Goal: Transaction & Acquisition: Purchase product/service

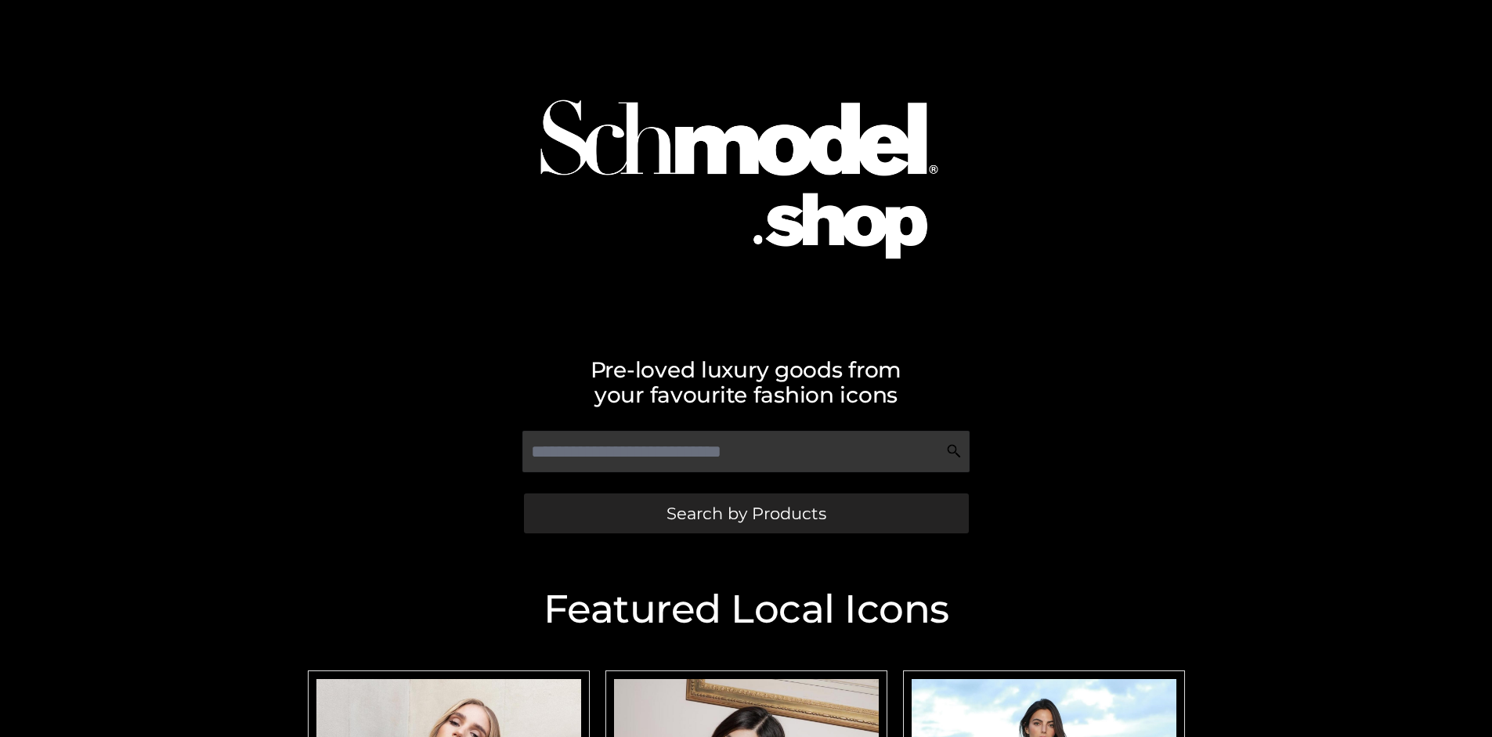
click at [746, 513] on span "Search by Products" at bounding box center [747, 513] width 160 height 16
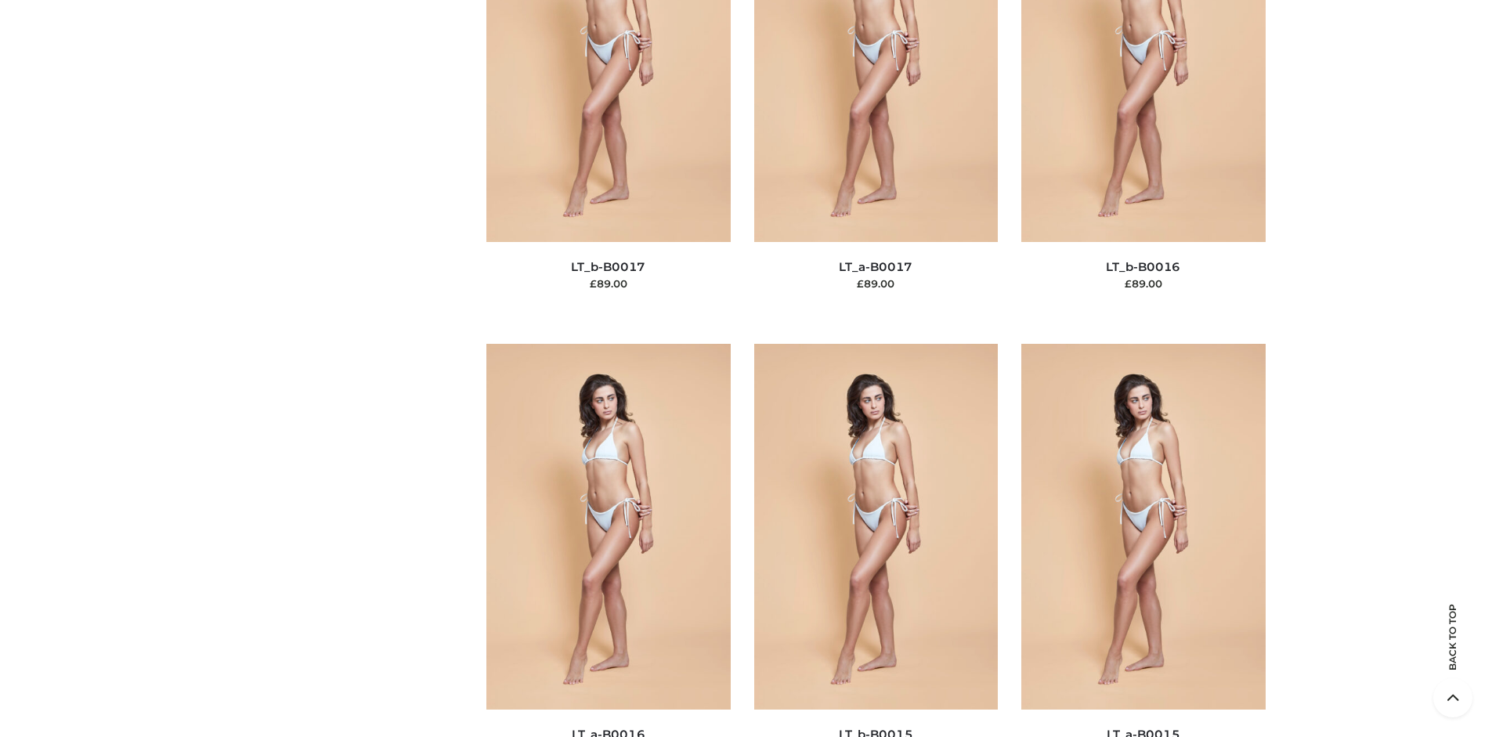
scroll to position [5256, 0]
click at [0, 0] on span "OPP SWIMWEAR" at bounding box center [0, 0] width 0 height 0
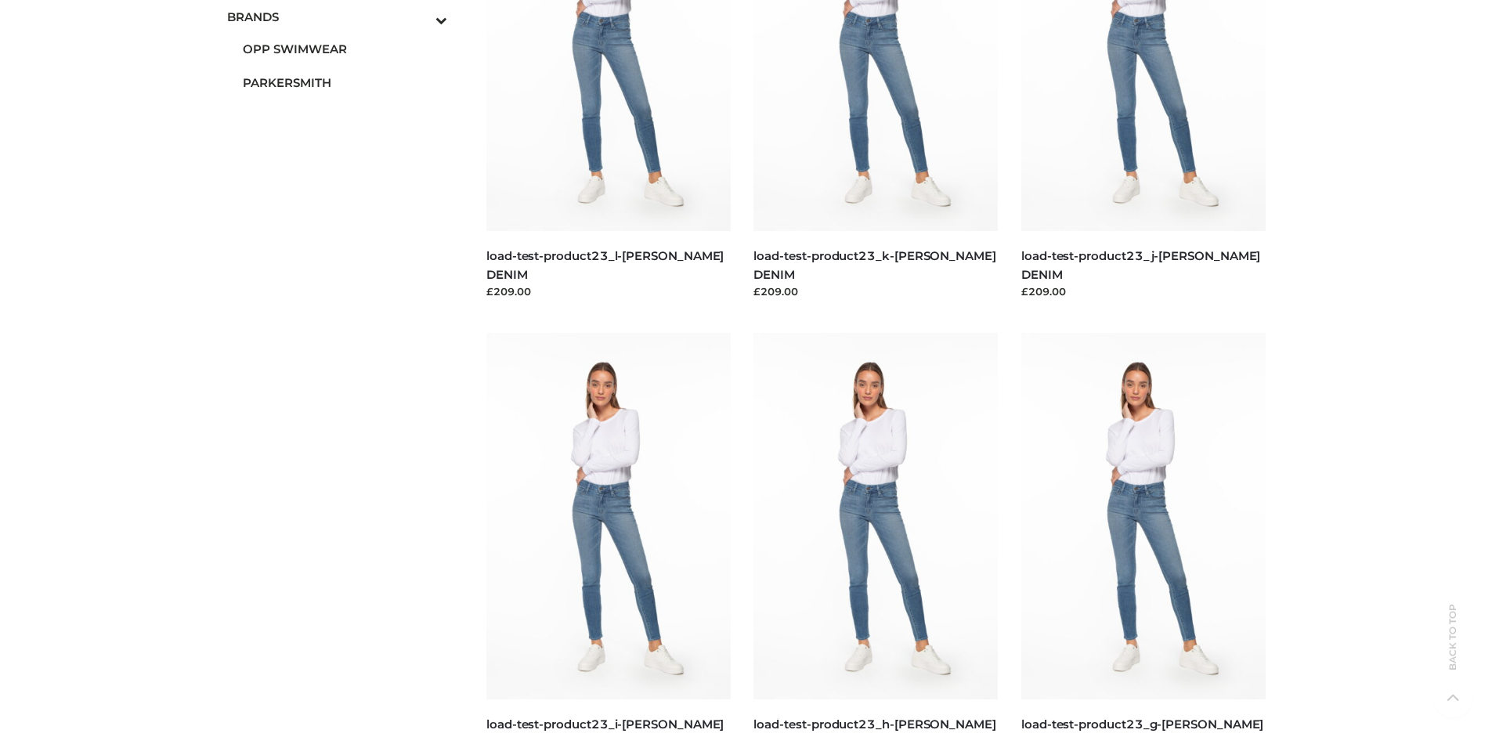
scroll to position [0, 0]
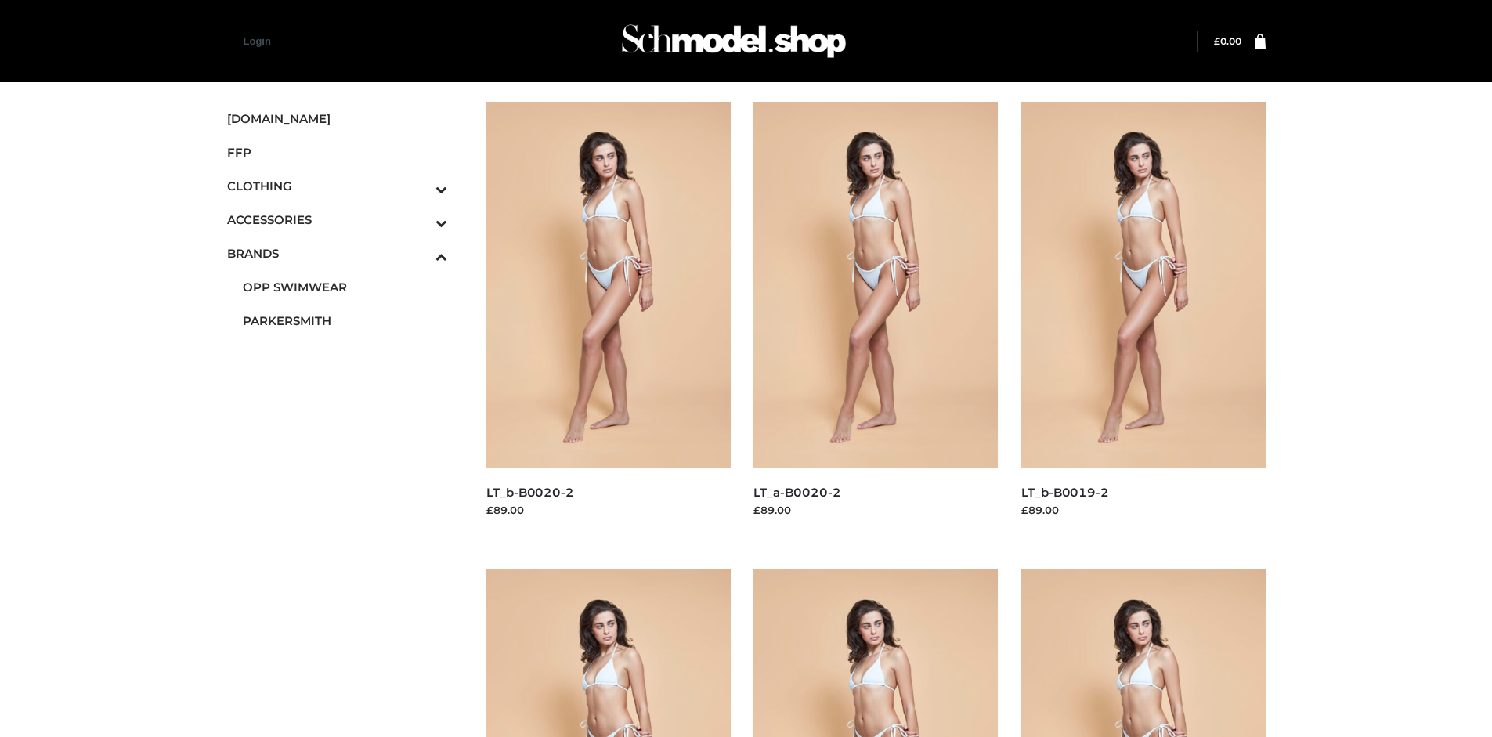
scroll to position [737, 0]
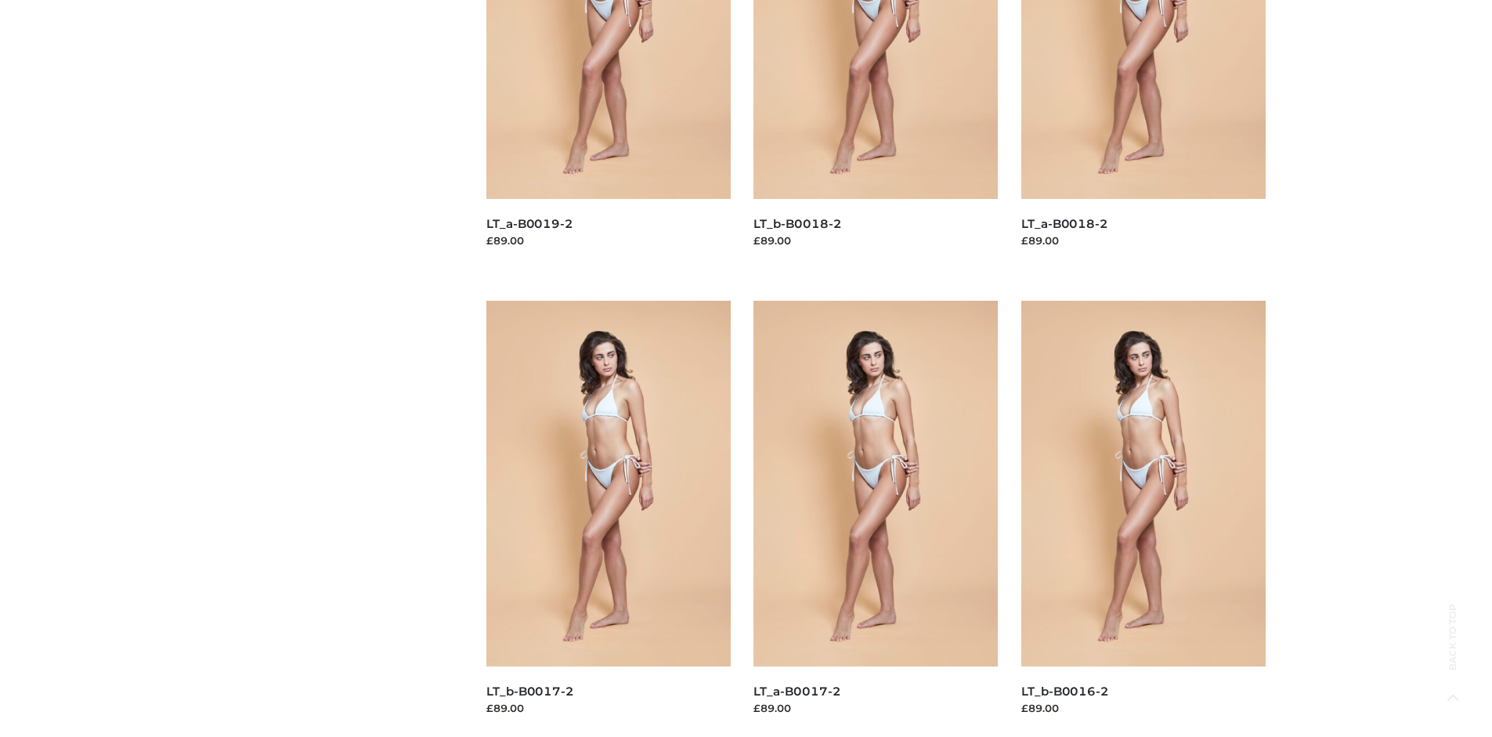
click at [876, 519] on img at bounding box center [875, 484] width 244 height 366
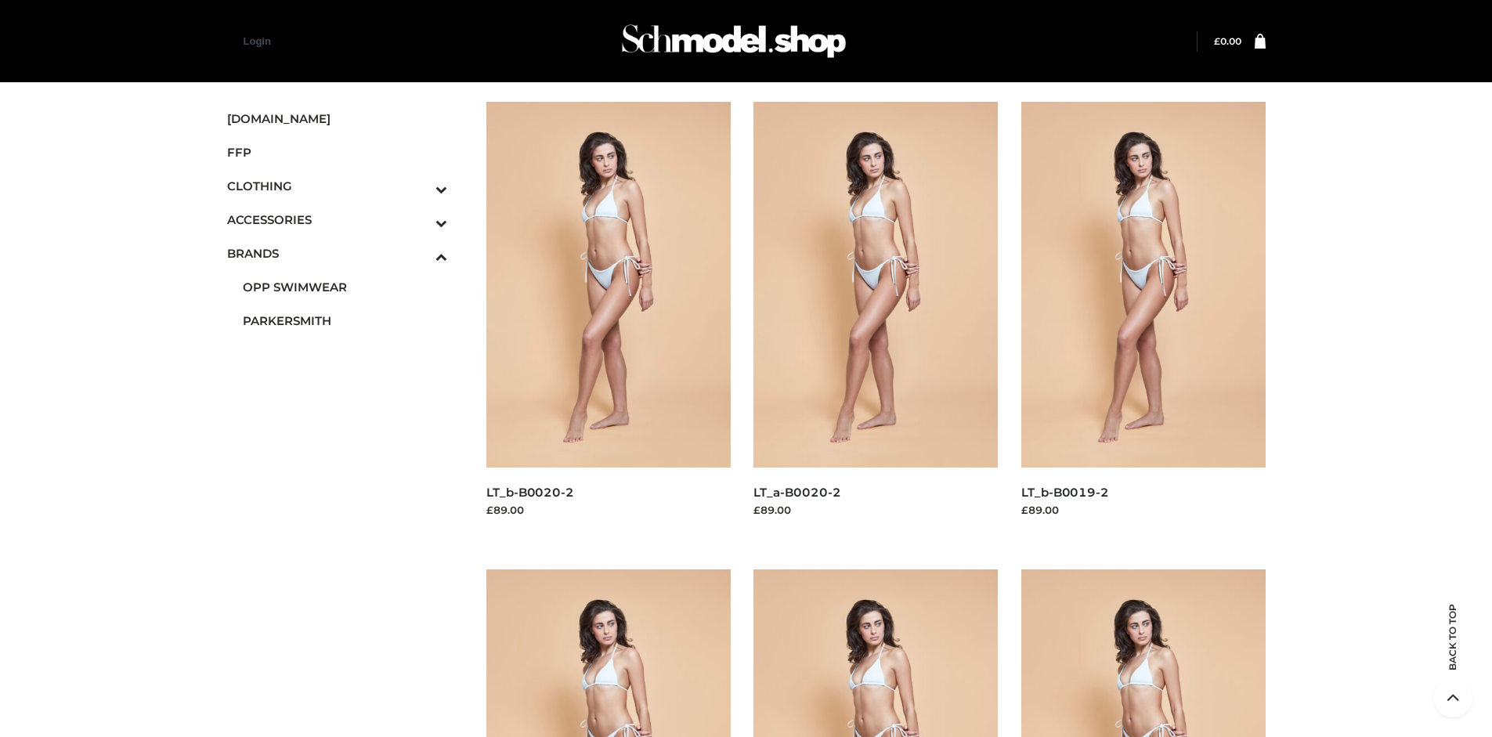
click at [1143, 320] on img at bounding box center [1143, 285] width 244 height 366
click at [337, 152] on span "FFP" at bounding box center [337, 152] width 221 height 18
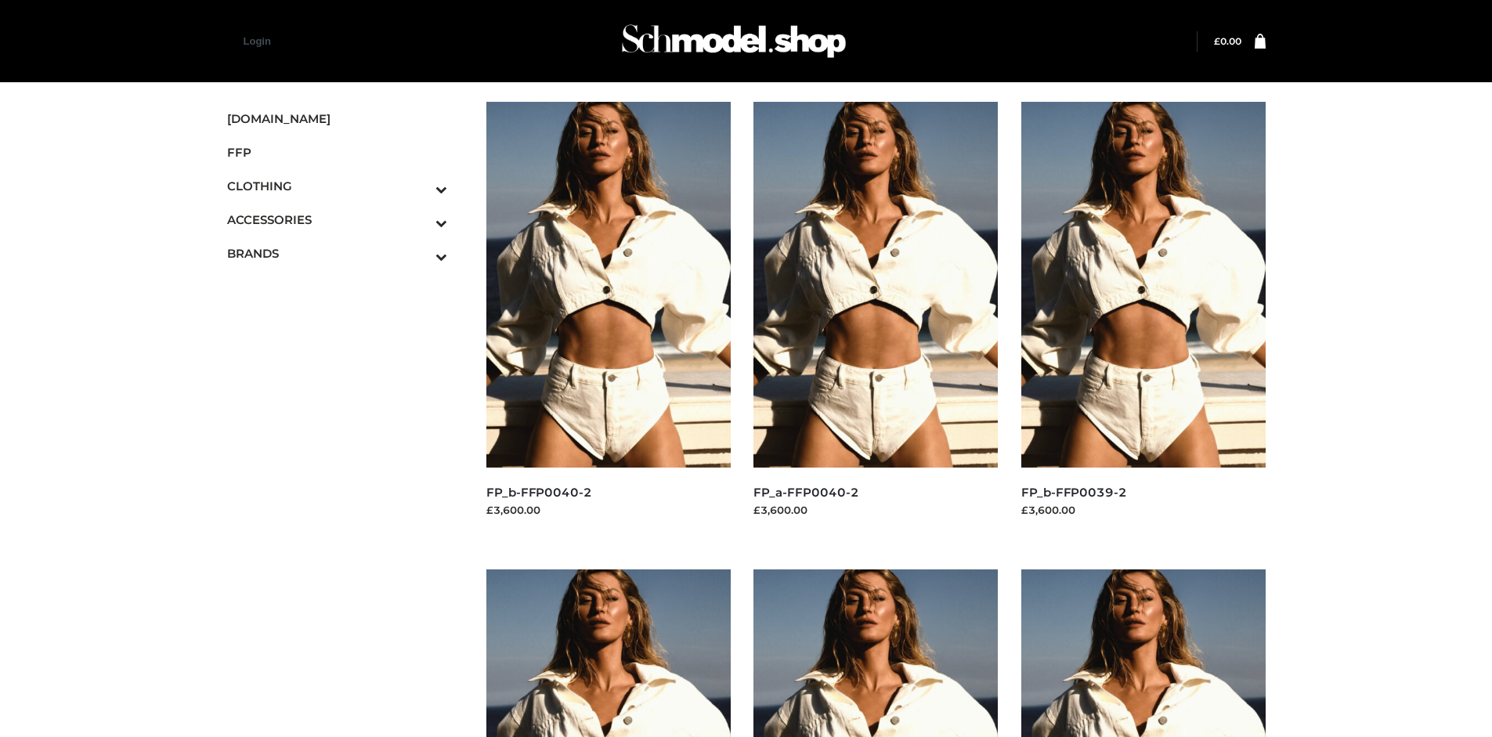
scroll to position [1205, 0]
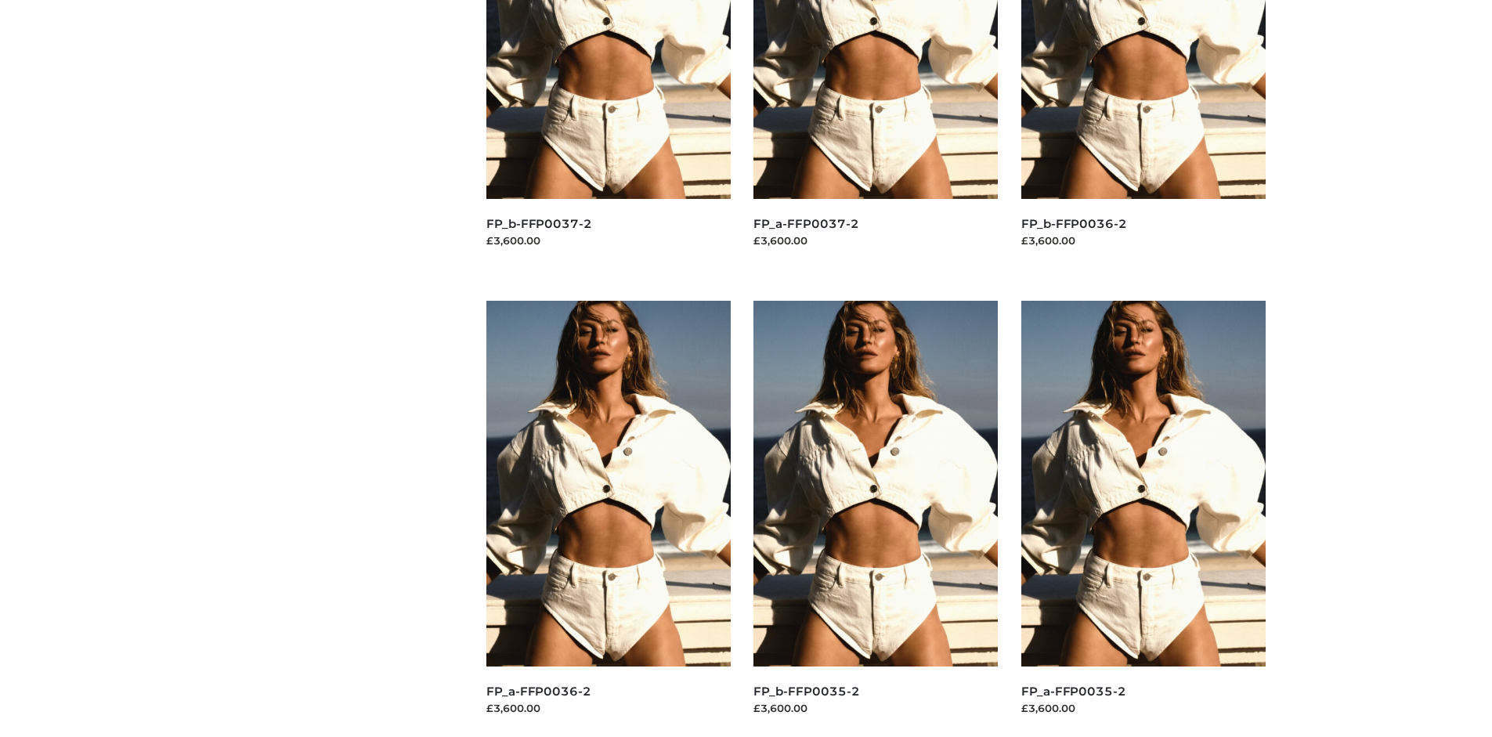
click at [876, 519] on img at bounding box center [875, 484] width 244 height 366
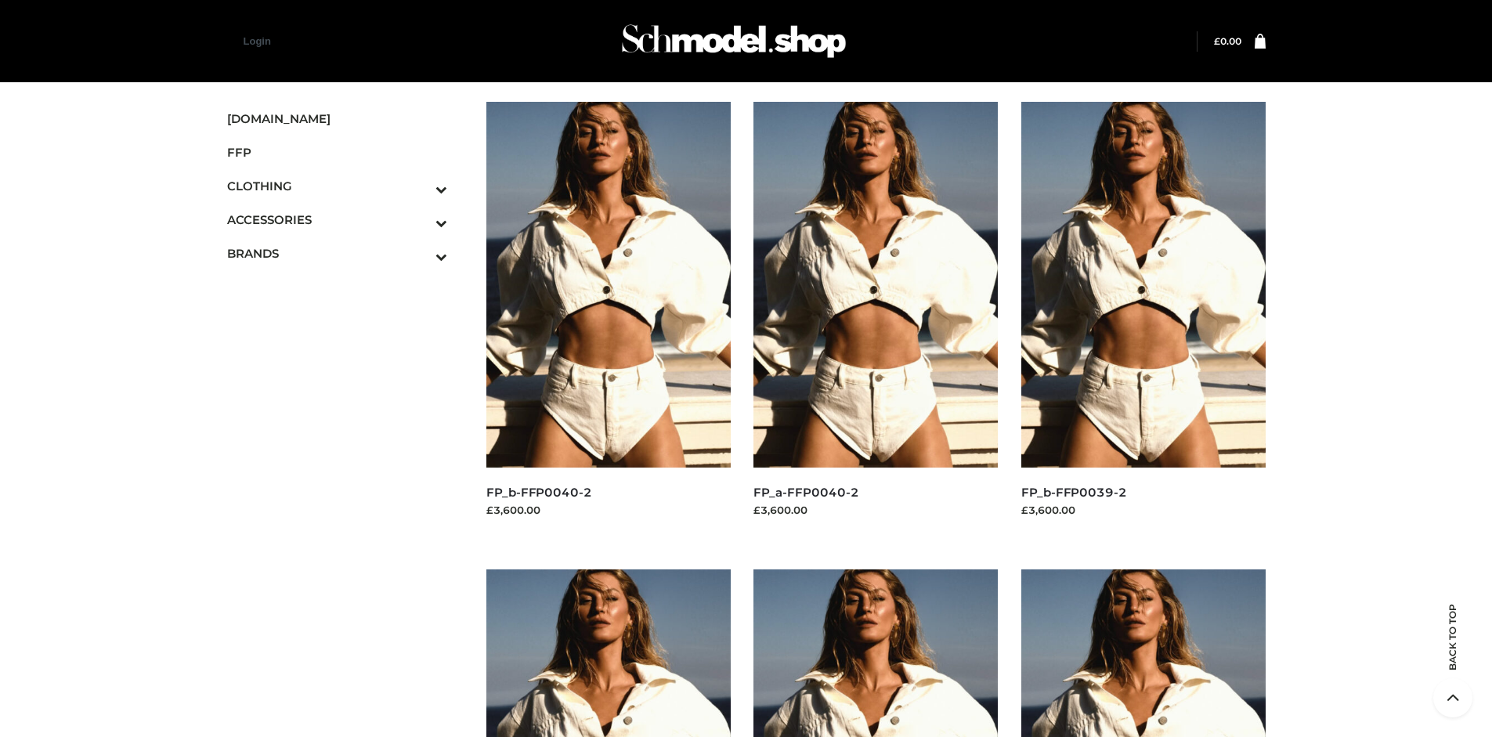
click at [608, 320] on img at bounding box center [608, 285] width 244 height 366
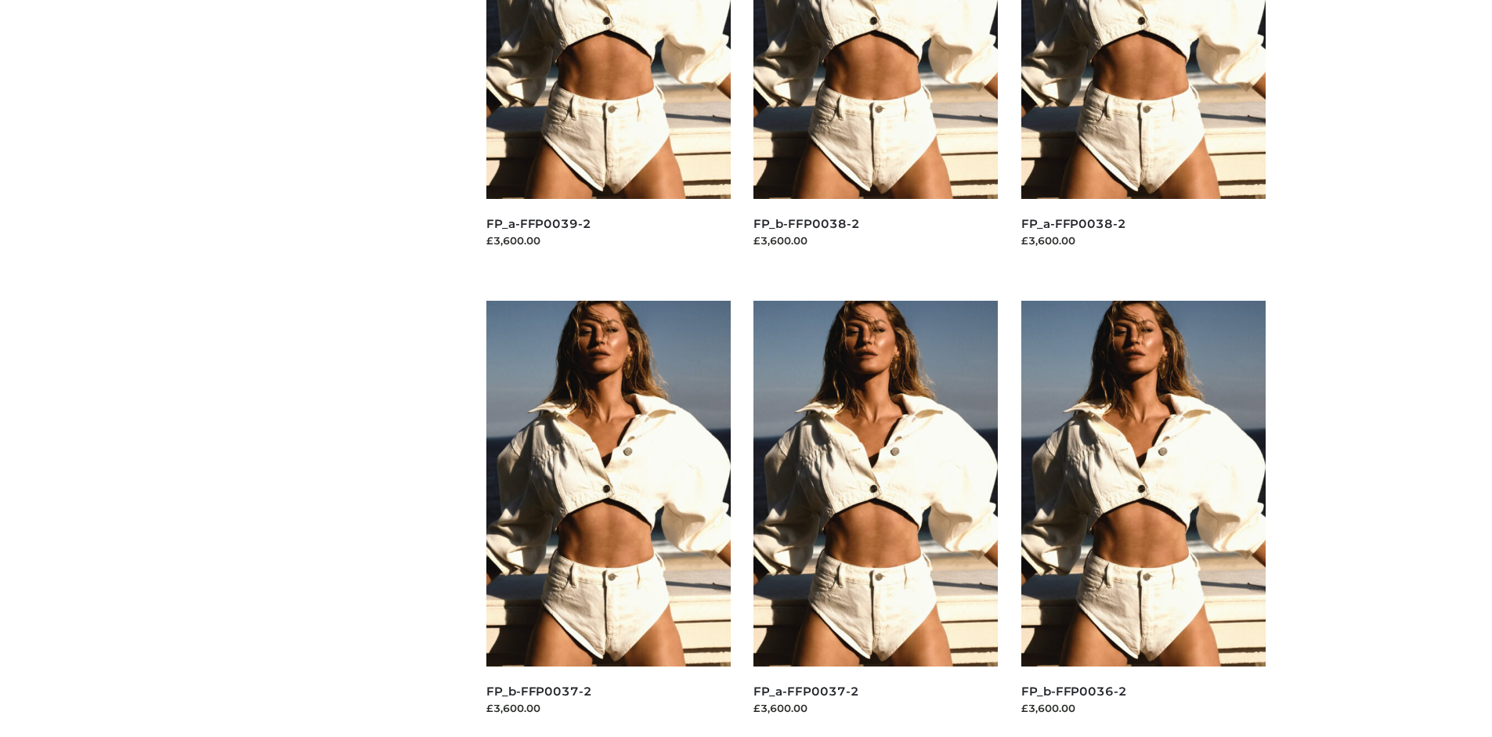
click at [1143, 519] on img at bounding box center [1143, 484] width 244 height 366
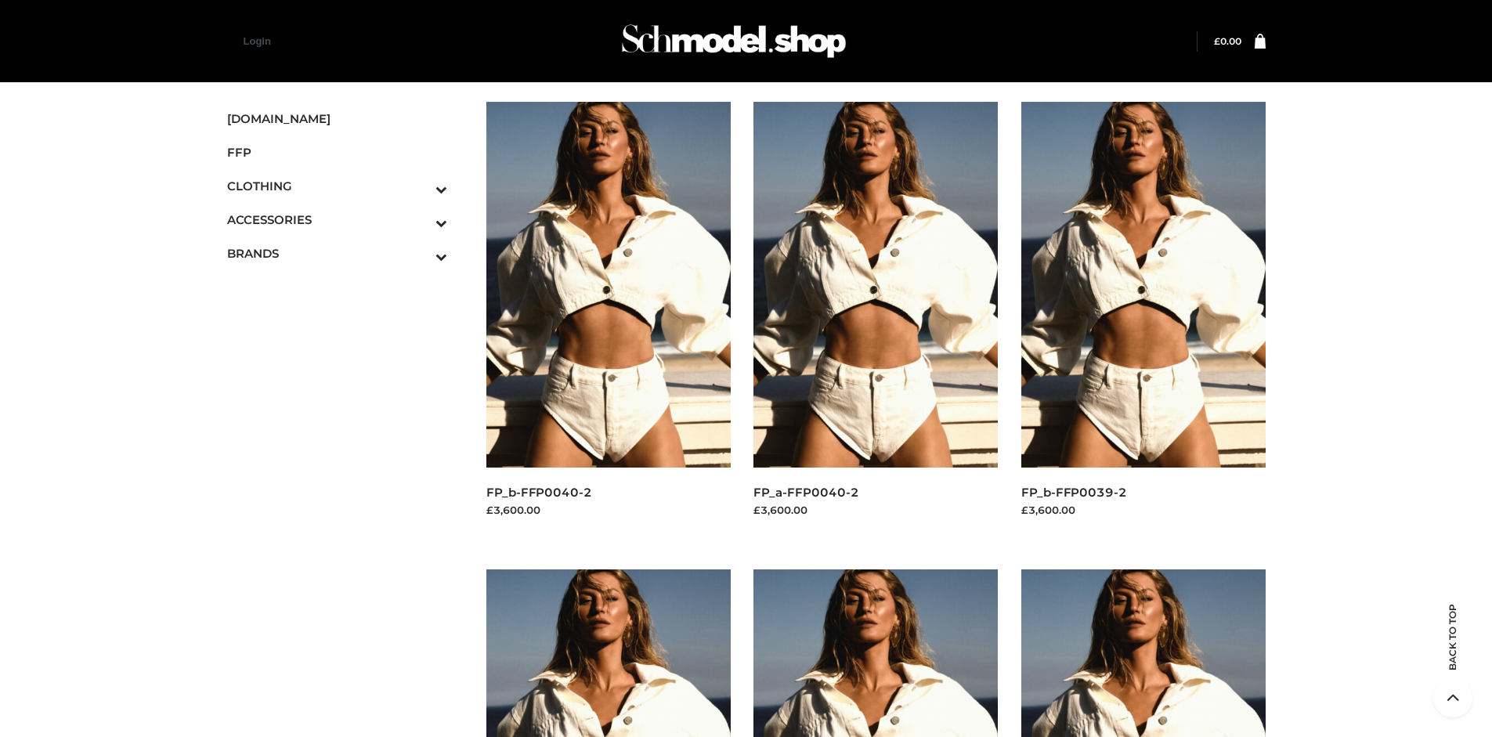
click at [1143, 320] on img at bounding box center [1143, 285] width 244 height 366
click at [420, 186] on icon "Toggle Submenu" at bounding box center [359, 189] width 175 height 18
click at [345, 287] on span "BOTTOMS" at bounding box center [345, 287] width 205 height 18
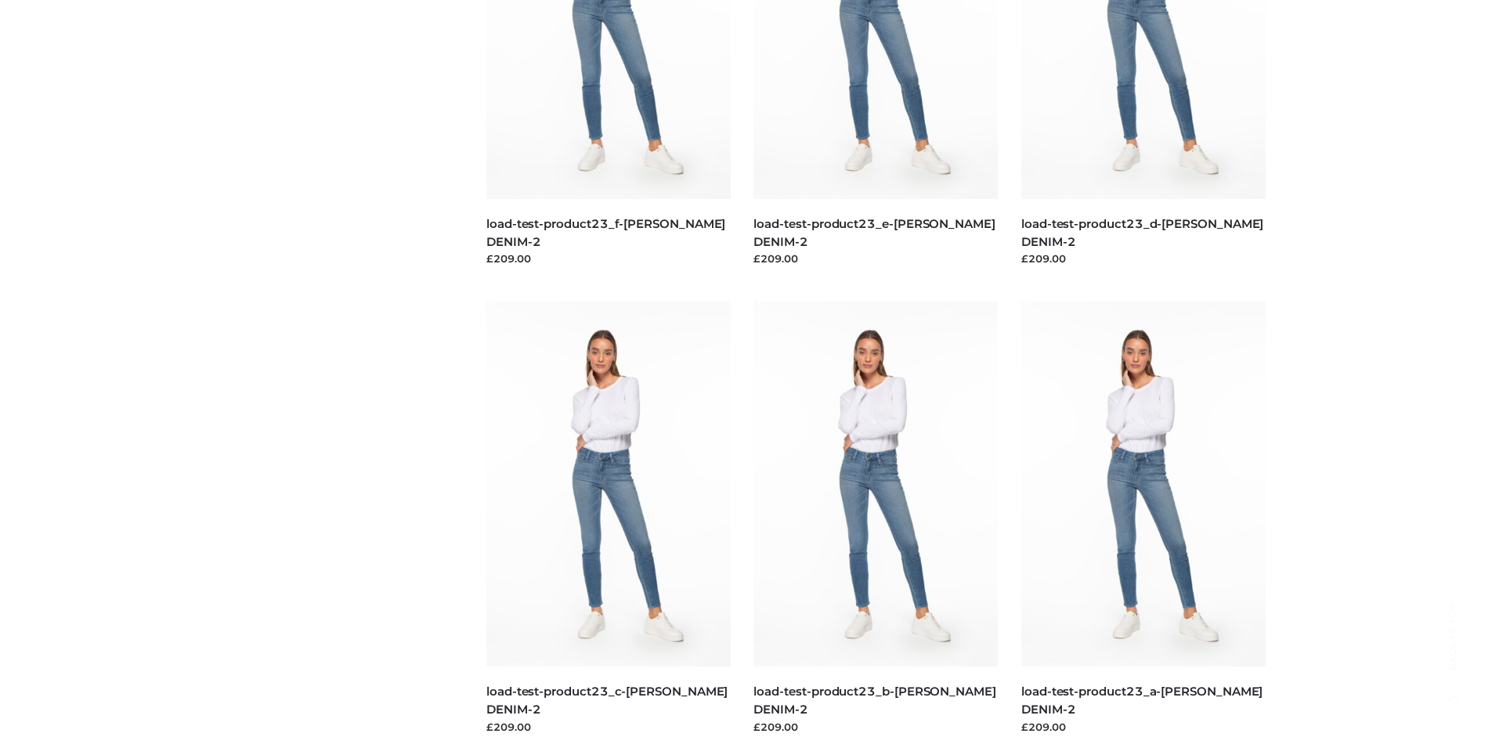
click at [608, 519] on img at bounding box center [608, 484] width 244 height 366
click at [1143, 519] on img at bounding box center [1143, 484] width 244 height 366
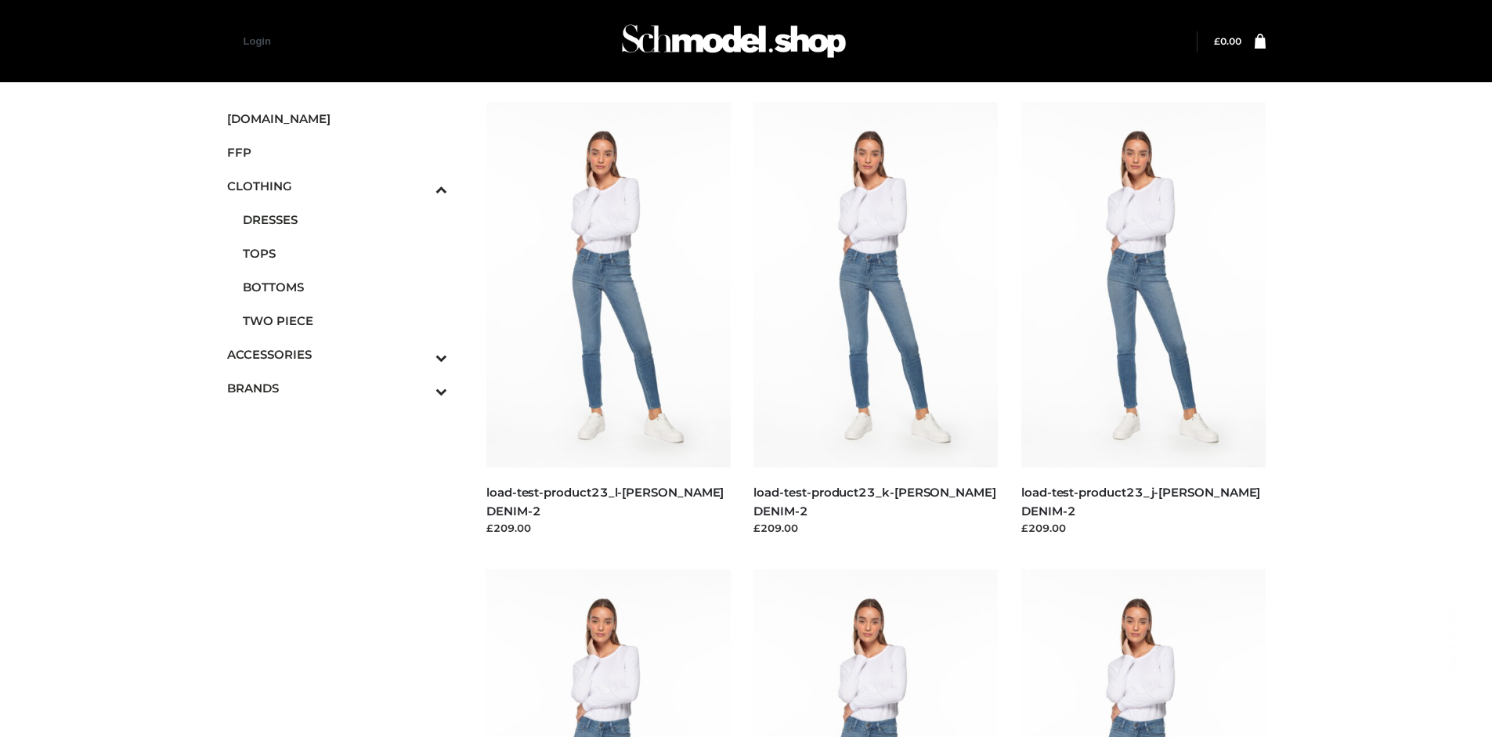
click at [1143, 320] on img at bounding box center [1143, 285] width 244 height 366
click at [420, 354] on icon "Toggle Submenu" at bounding box center [359, 358] width 175 height 18
click at [345, 371] on link "BRANDS" at bounding box center [337, 388] width 221 height 34
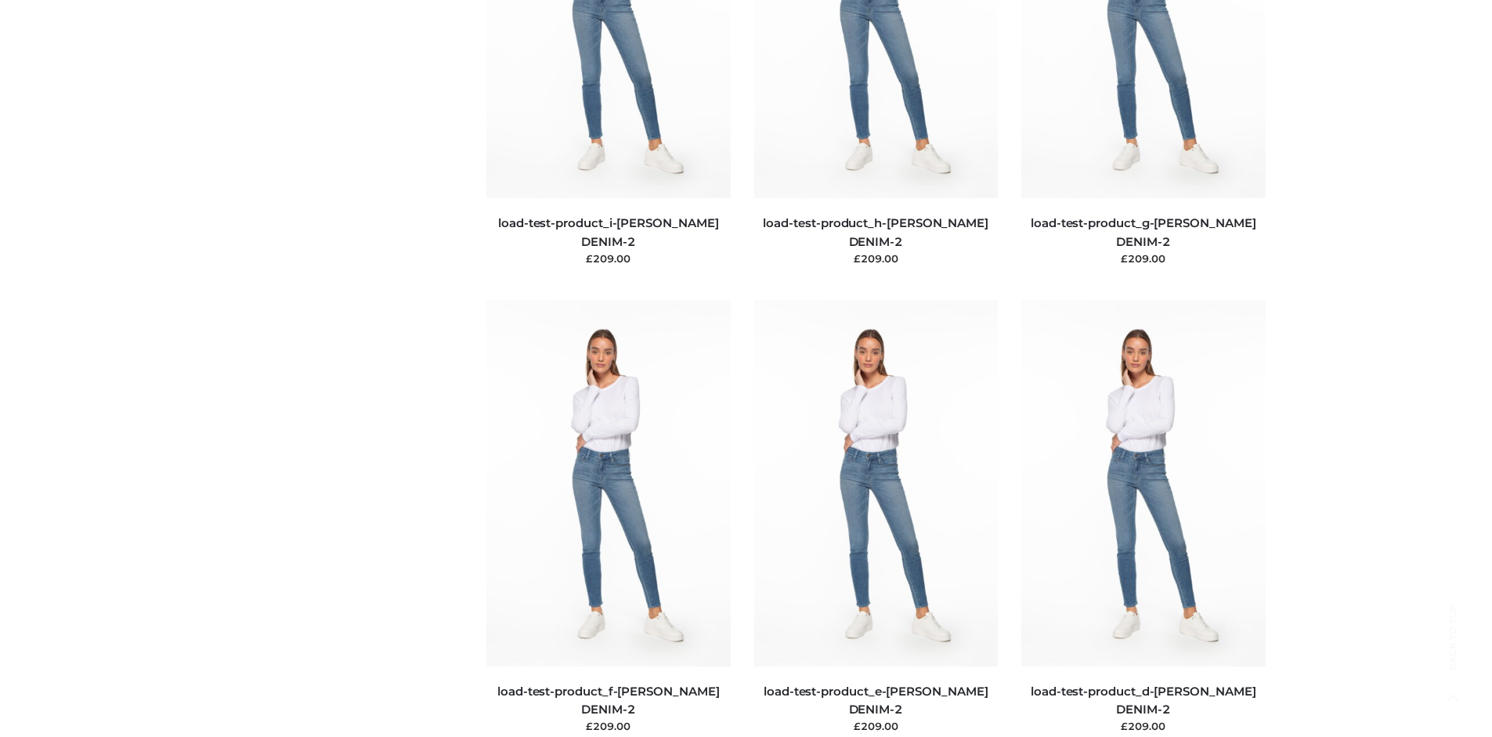
click at [608, 518] on img at bounding box center [608, 483] width 244 height 366
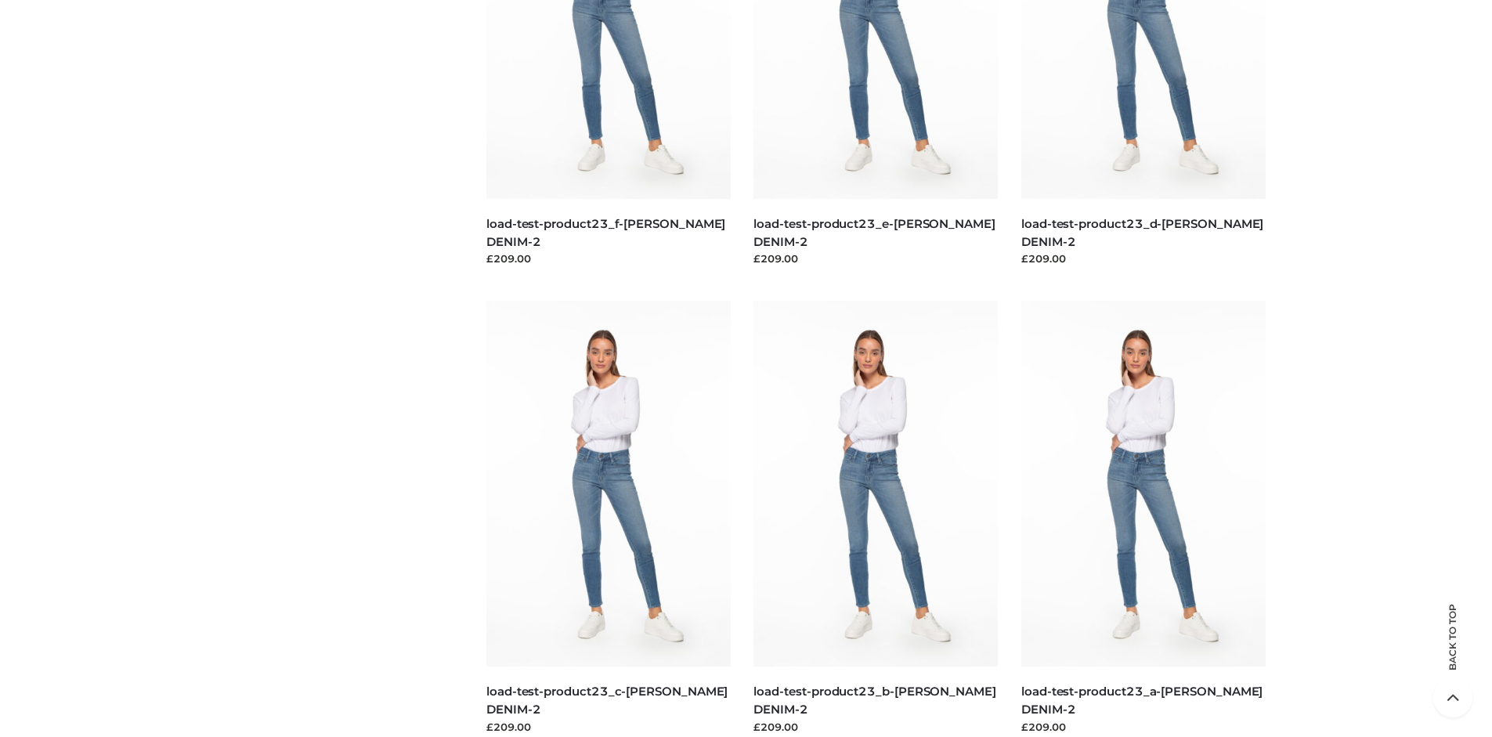
click at [876, 519] on img at bounding box center [875, 484] width 244 height 366
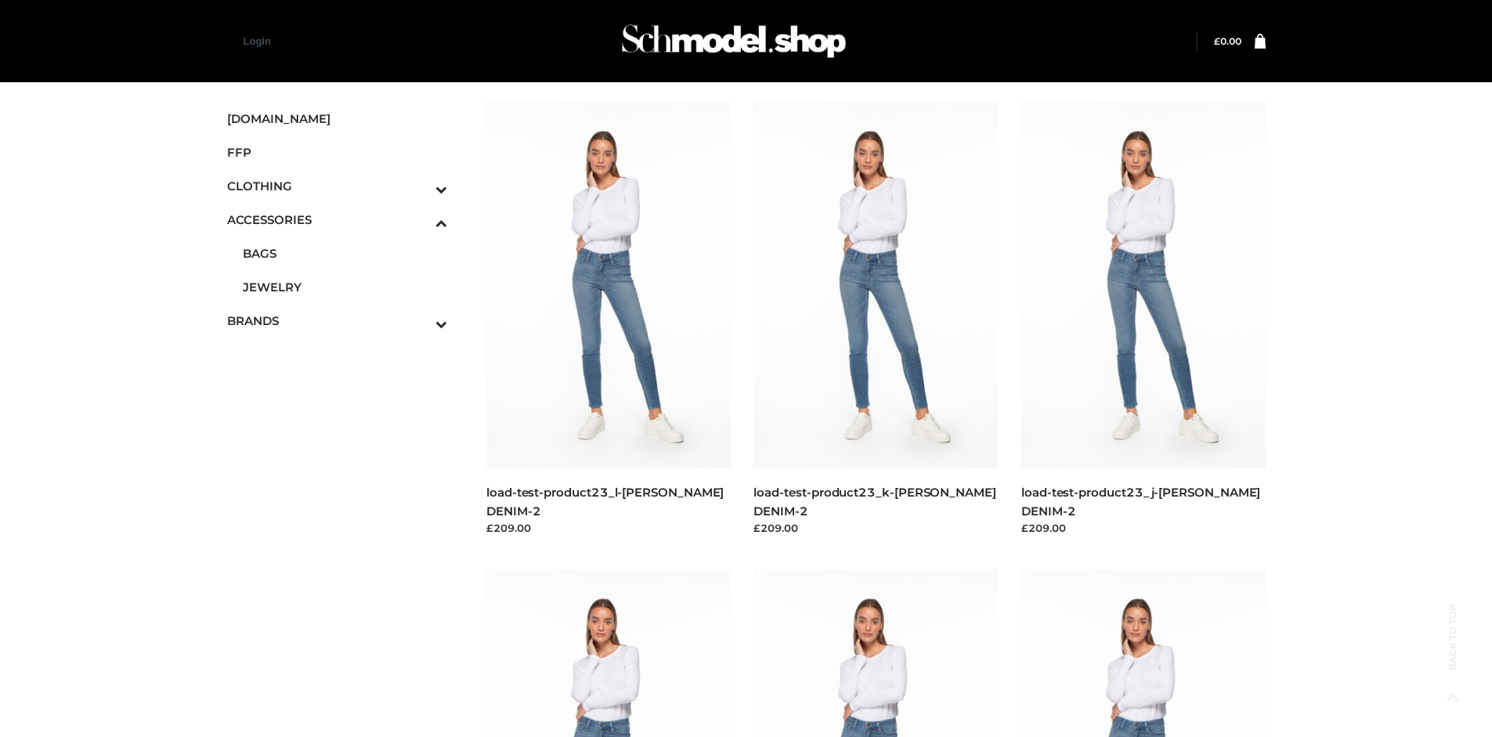
click at [608, 320] on img at bounding box center [608, 285] width 244 height 366
